Goal: Register for event/course

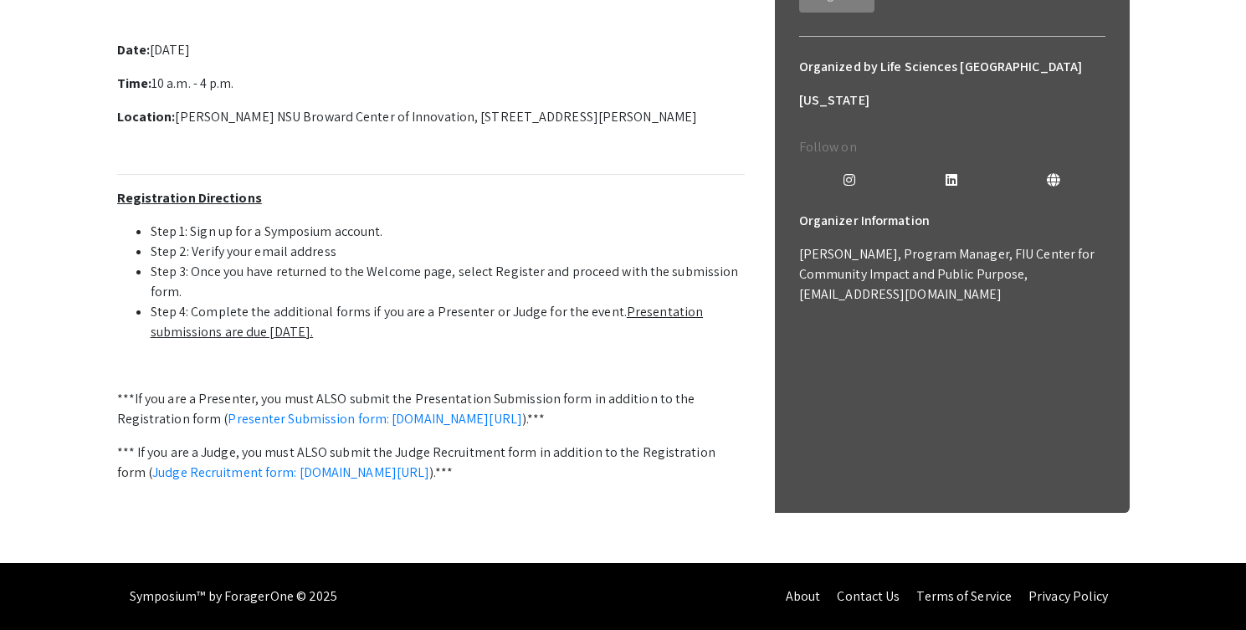
scroll to position [493, 0]
click at [464, 428] on link "Presenter Submission form: [DOMAIN_NAME][URL]" at bounding box center [375, 419] width 295 height 18
click at [413, 423] on link "Presenter Submission form: [DOMAIN_NAME][URL]" at bounding box center [375, 419] width 295 height 18
click at [605, 60] on p "Date: Saturday, October 25th, 2025" at bounding box center [431, 50] width 628 height 20
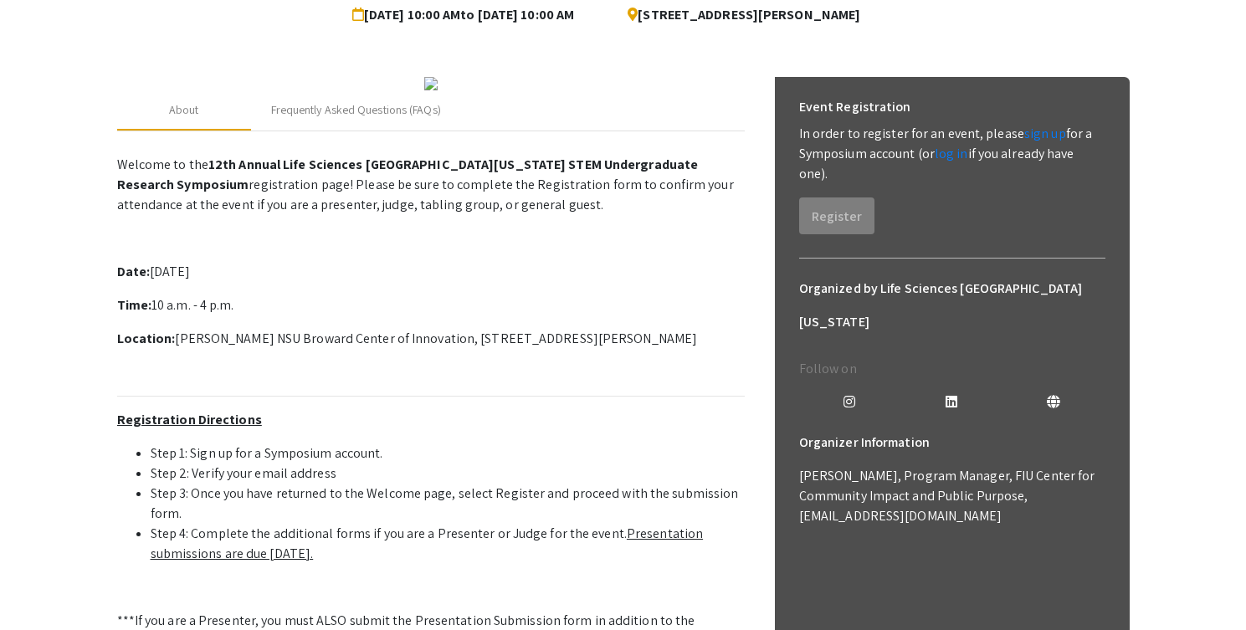
scroll to position [0, 0]
